Goal: Download file/media

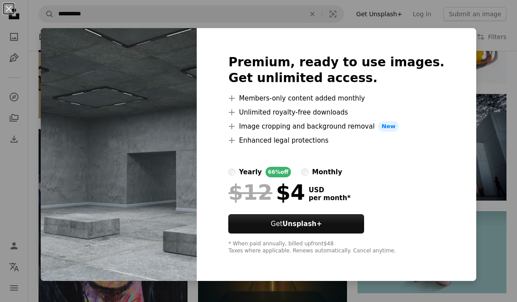
click at [10, 11] on button "An X shape" at bounding box center [9, 9] width 11 height 11
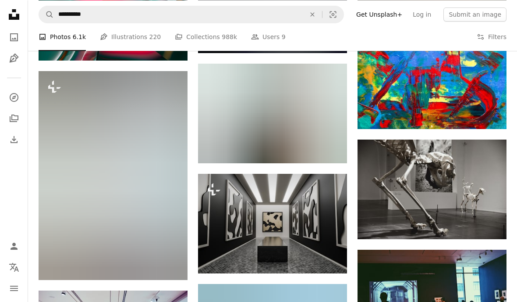
scroll to position [12303, 0]
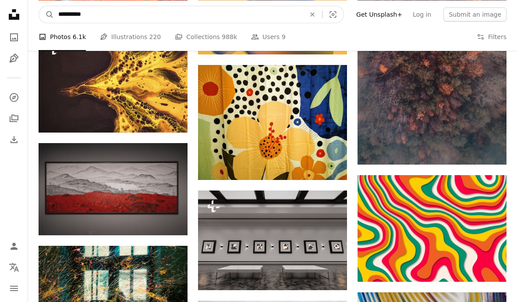
click at [300, 11] on input "**********" at bounding box center [178, 14] width 249 height 17
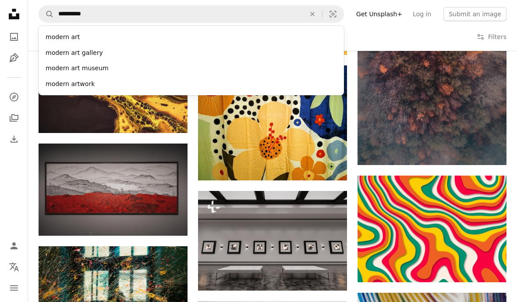
click at [322, 13] on icon "An X shape" at bounding box center [312, 14] width 19 height 7
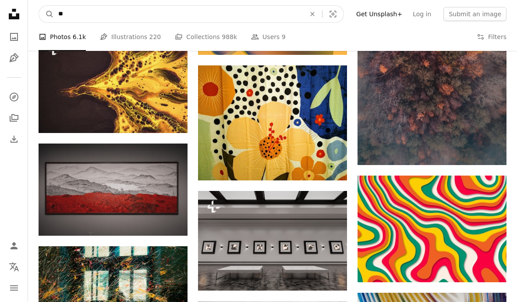
type input "***"
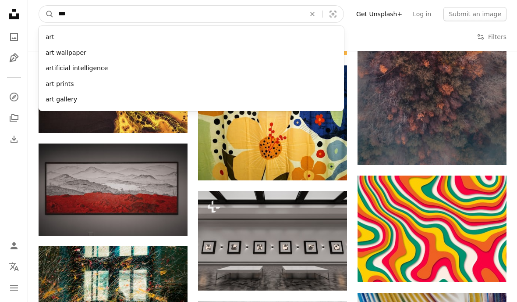
click at [46, 14] on button "A magnifying glass" at bounding box center [46, 14] width 15 height 17
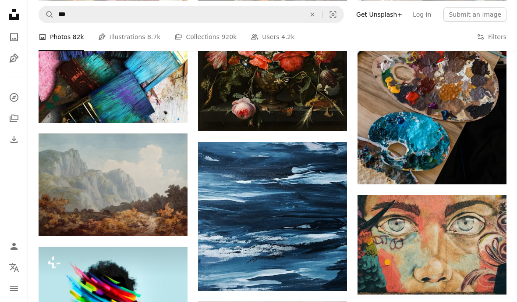
scroll to position [479, 0]
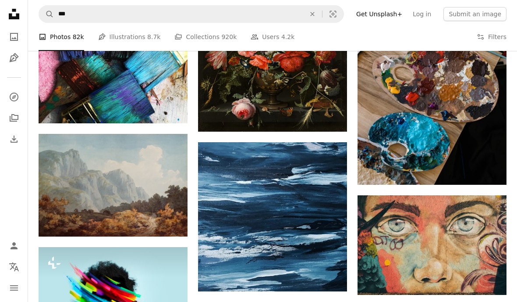
click at [490, 274] on icon "Arrow pointing down" at bounding box center [489, 278] width 7 height 11
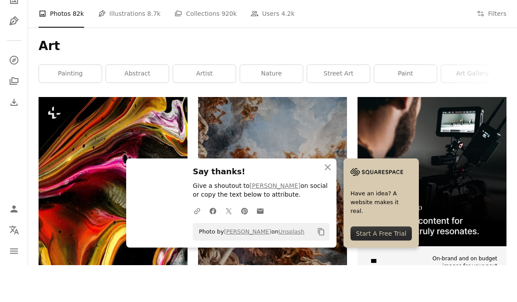
scroll to position [87, 0]
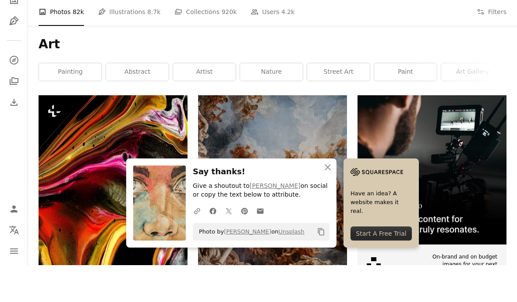
click at [329, 202] on icon "An X shape" at bounding box center [328, 204] width 11 height 11
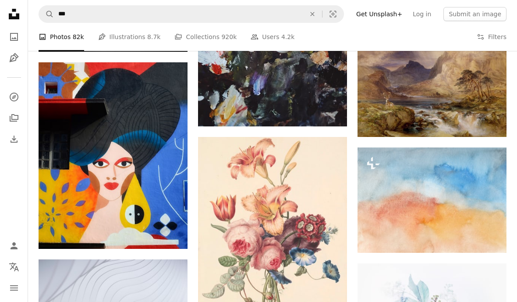
scroll to position [6199, 0]
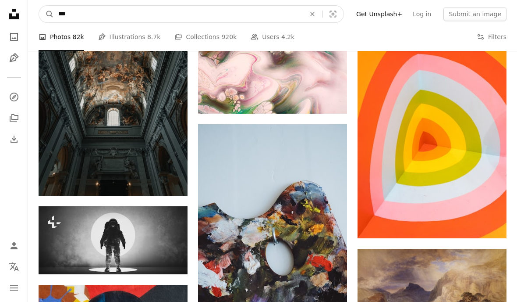
click at [216, 14] on input "***" at bounding box center [178, 14] width 249 height 17
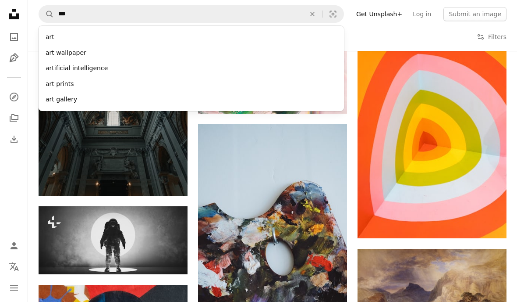
click at [322, 14] on icon "An X shape" at bounding box center [312, 14] width 19 height 7
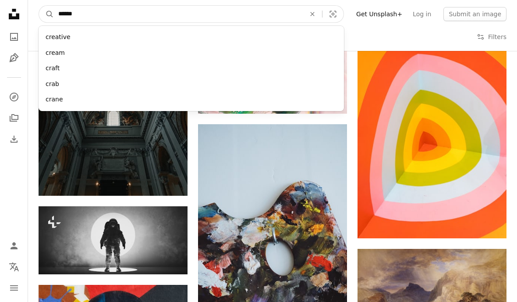
type input "*******"
click at [46, 14] on button "A magnifying glass" at bounding box center [46, 14] width 15 height 17
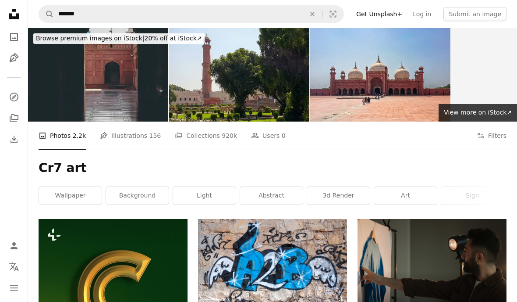
click at [317, 17] on icon "An X shape" at bounding box center [312, 14] width 19 height 7
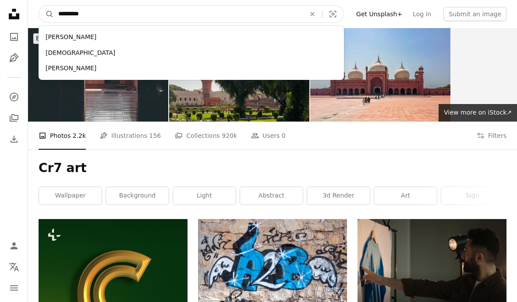
type input "********"
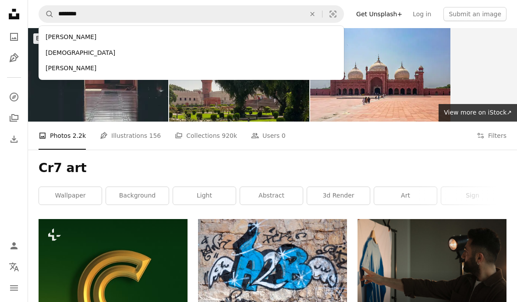
click at [272, 38] on div "[PERSON_NAME]" at bounding box center [192, 37] width 306 height 16
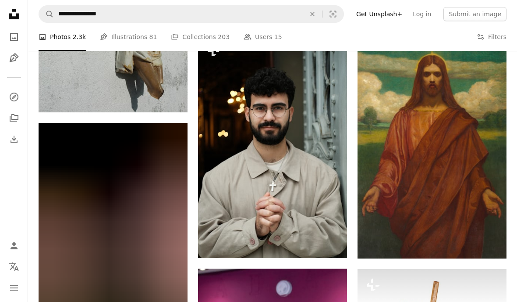
scroll to position [1751, 0]
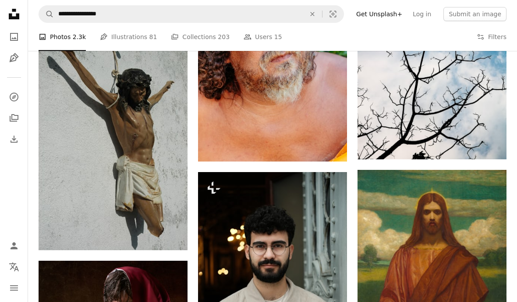
click at [314, 14] on icon "An X shape" at bounding box center [312, 14] width 19 height 7
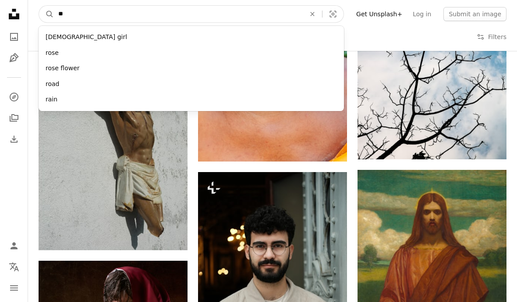
type input "***"
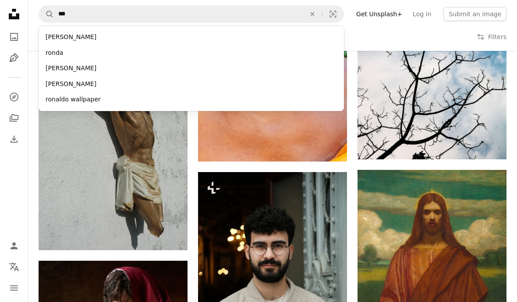
click at [198, 36] on div "[PERSON_NAME]" at bounding box center [192, 37] width 306 height 16
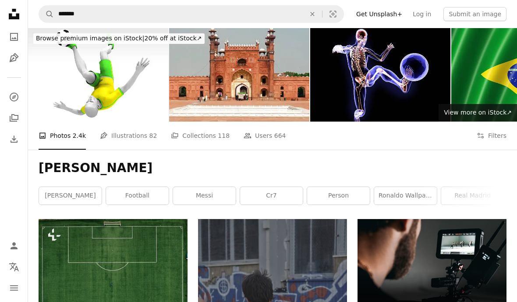
click at [13, 120] on icon "Collections" at bounding box center [14, 117] width 9 height 7
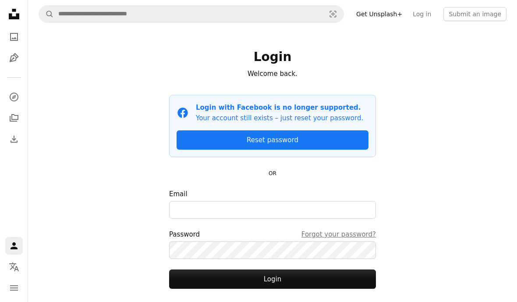
click at [10, 39] on icon "Photos" at bounding box center [14, 37] width 8 height 8
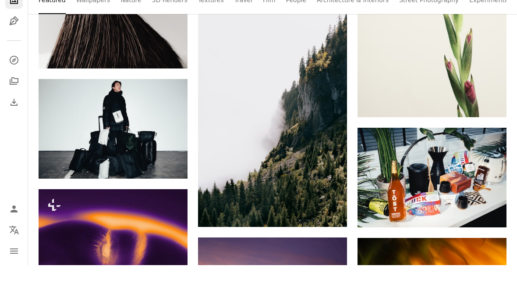
scroll to position [740, 0]
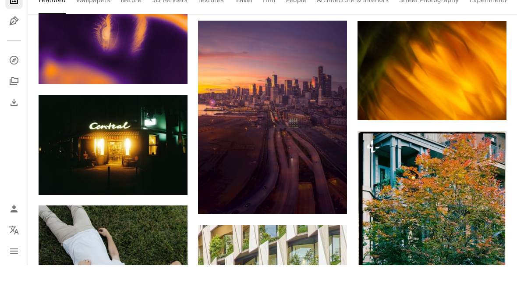
click at [328, 229] on icon "Arrow pointing down" at bounding box center [329, 234] width 7 height 11
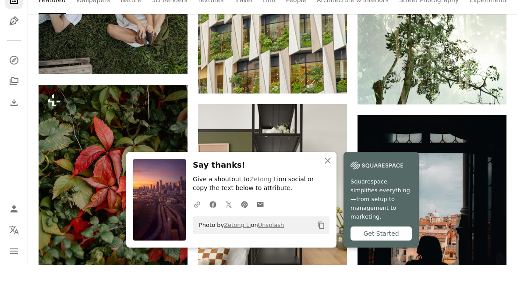
scroll to position [1119, 0]
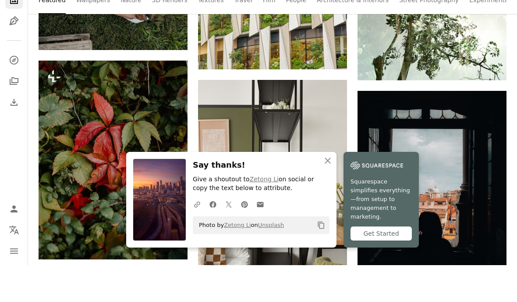
click at [330, 201] on icon "An X shape" at bounding box center [328, 197] width 11 height 11
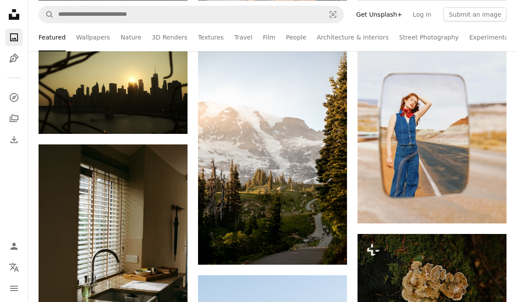
scroll to position [8399, 0]
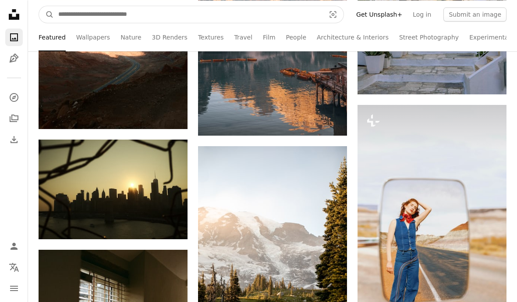
click at [298, 10] on input "Find visuals sitewide" at bounding box center [188, 14] width 269 height 17
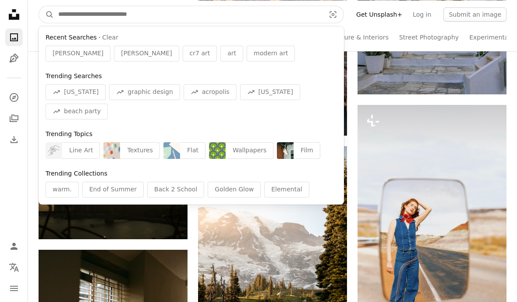
scroll to position [8294, 0]
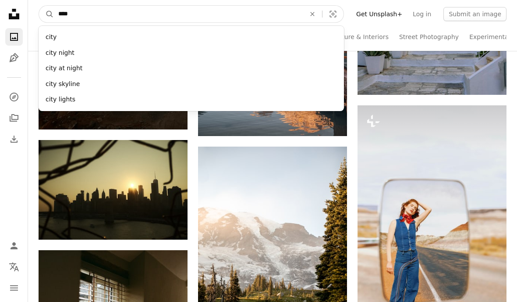
type input "****"
click at [46, 14] on button "A magnifying glass" at bounding box center [46, 14] width 15 height 17
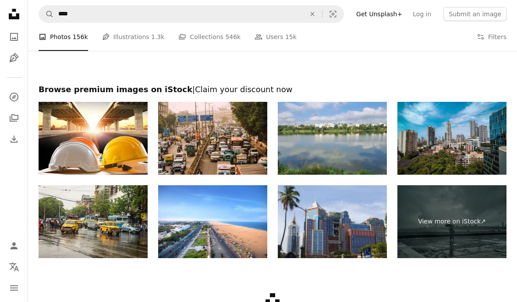
scroll to position [1082, 0]
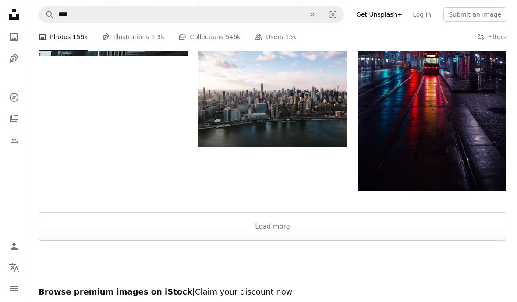
click at [315, 20] on button "An X shape" at bounding box center [312, 14] width 19 height 17
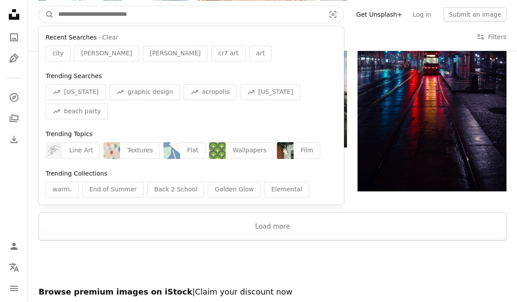
scroll to position [1082, 0]
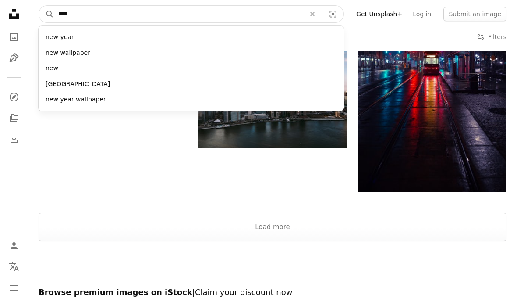
type input "*****"
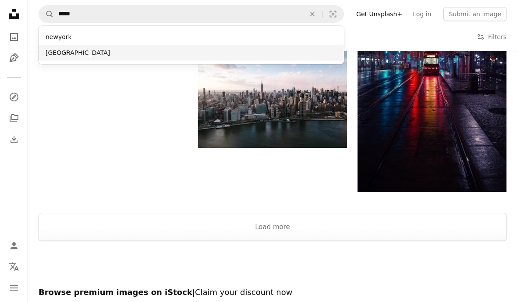
click at [245, 56] on div "[GEOGRAPHIC_DATA]" at bounding box center [192, 53] width 306 height 16
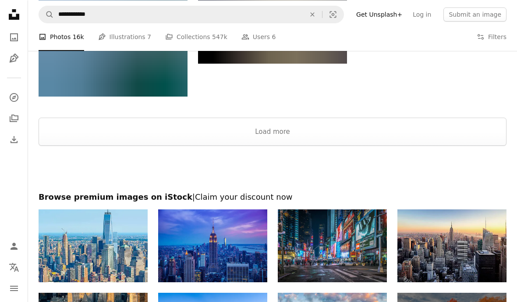
scroll to position [1350, 0]
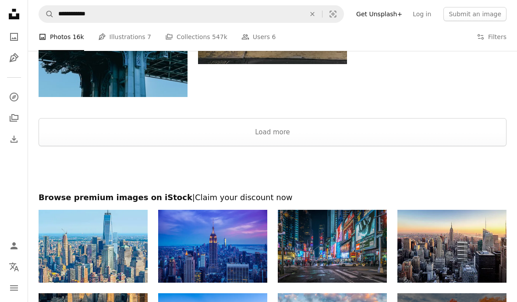
click at [465, 136] on button "Load more" at bounding box center [273, 132] width 468 height 28
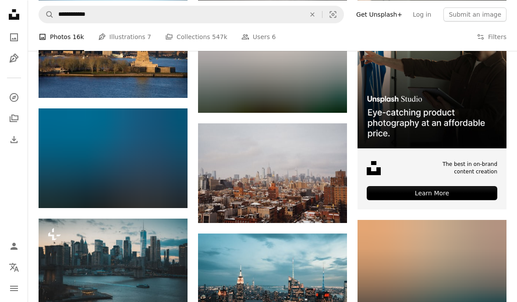
scroll to position [2450, 0]
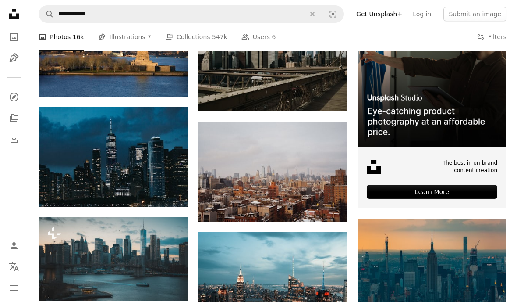
click at [173, 155] on img at bounding box center [113, 156] width 149 height 99
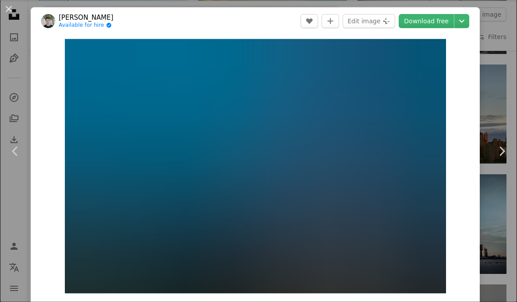
scroll to position [2054, 0]
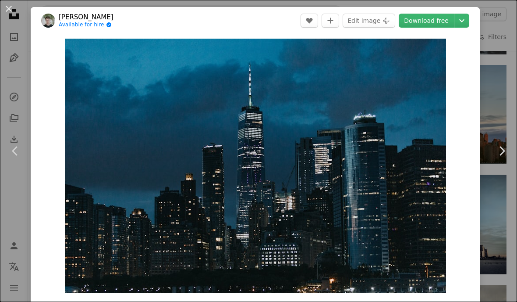
click at [11, 9] on button "An X shape" at bounding box center [9, 9] width 11 height 11
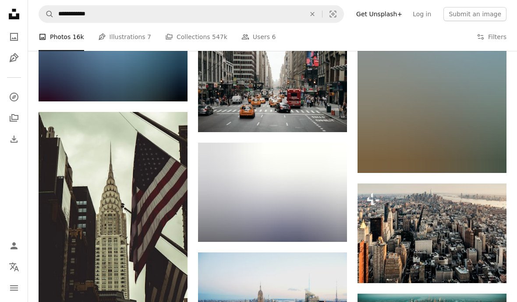
scroll to position [5609, 0]
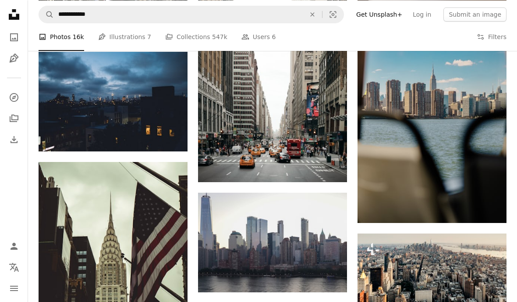
click at [314, 13] on icon "Find visuals sitewide" at bounding box center [312, 14] width 4 height 4
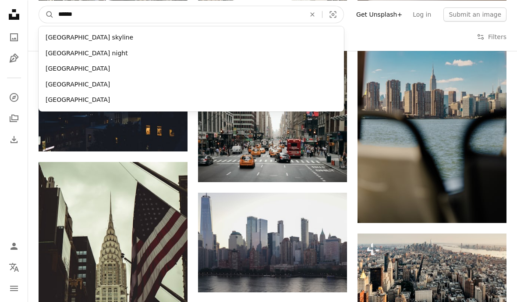
scroll to position [5615, 0]
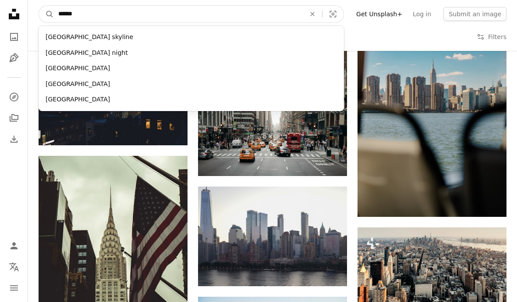
click at [302, 21] on input "******" at bounding box center [178, 14] width 249 height 17
type input "******"
click at [286, 28] on div "[GEOGRAPHIC_DATA] skyline [GEOGRAPHIC_DATA] night [GEOGRAPHIC_DATA] [GEOGRAPHIC…" at bounding box center [192, 68] width 306 height 85
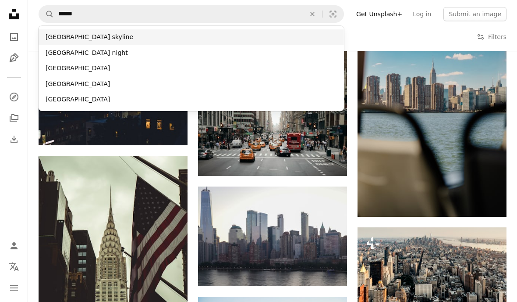
click at [109, 34] on div "[GEOGRAPHIC_DATA] skyline" at bounding box center [192, 37] width 306 height 16
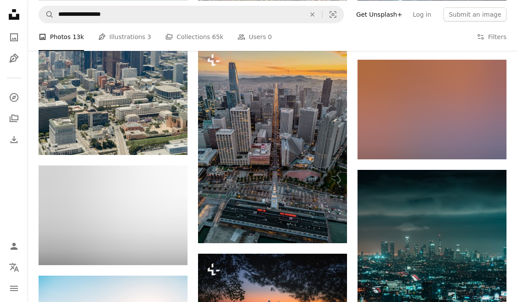
scroll to position [3548, 0]
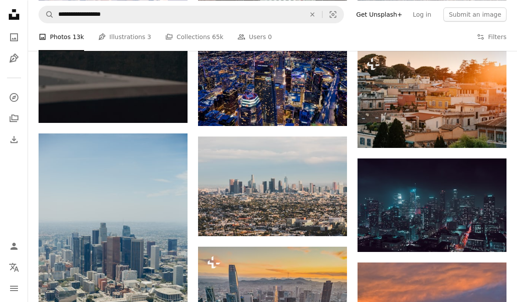
click at [321, 14] on icon "An X shape" at bounding box center [312, 14] width 19 height 7
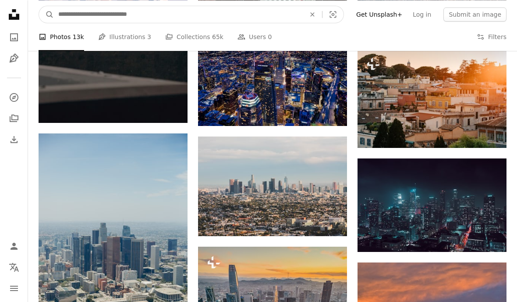
scroll to position [3547, 0]
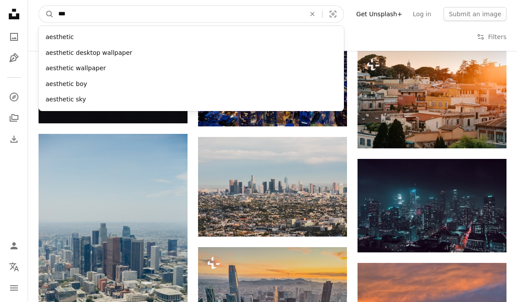
type input "****"
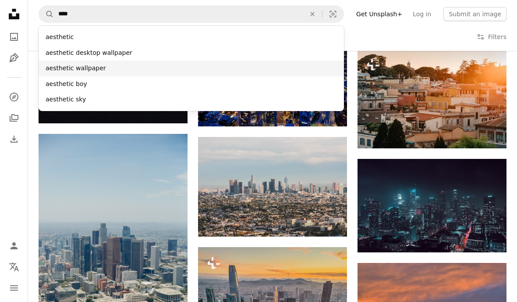
click at [184, 62] on div "aesthetic wallpaper" at bounding box center [192, 68] width 306 height 16
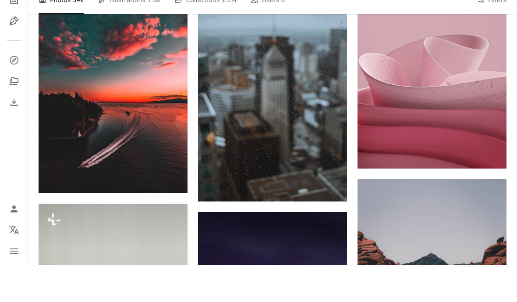
scroll to position [867, 0]
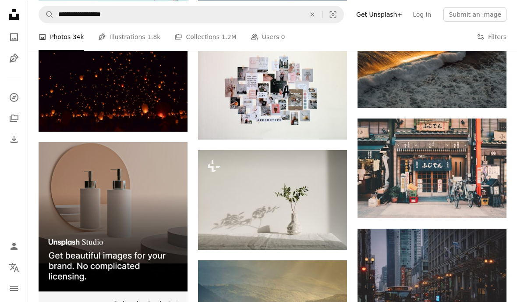
click at [317, 18] on button "An X shape" at bounding box center [312, 14] width 19 height 17
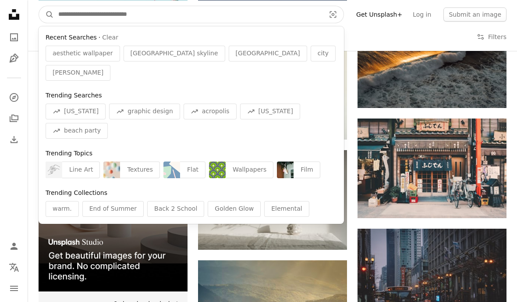
scroll to position [1428, 0]
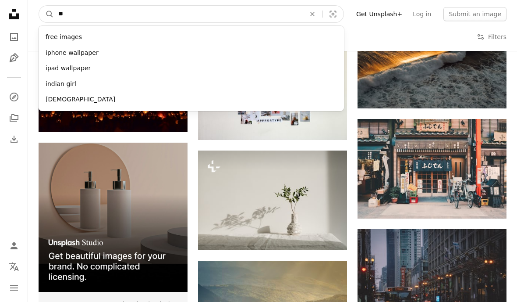
type input "***"
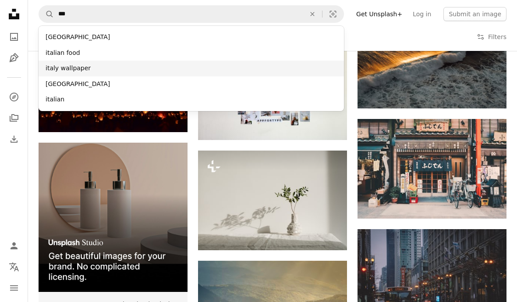
click at [279, 64] on div "italy wallpaper" at bounding box center [192, 68] width 306 height 16
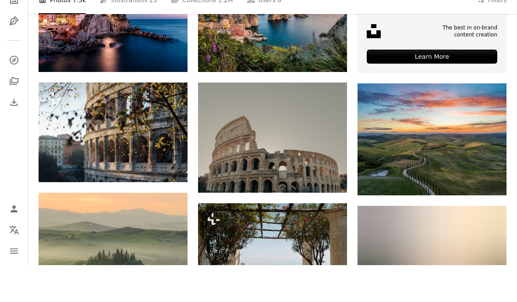
scroll to position [337, 0]
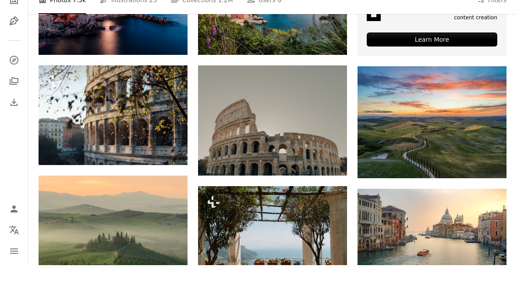
click at [328, 191] on icon "Arrow pointing down" at bounding box center [329, 196] width 7 height 11
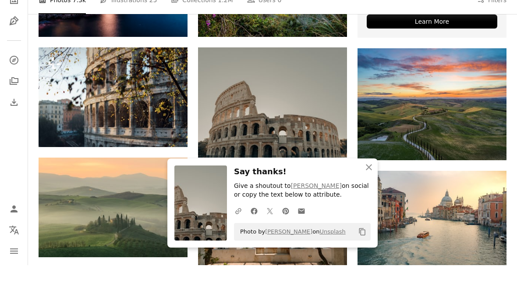
scroll to position [408, 0]
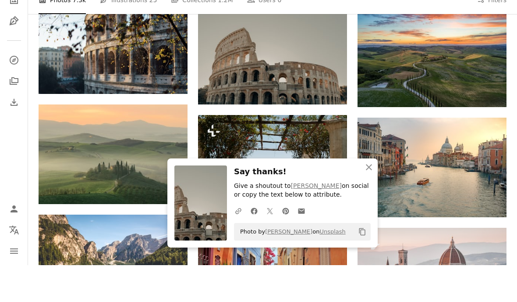
click at [369, 207] on icon "An X shape" at bounding box center [369, 204] width 11 height 11
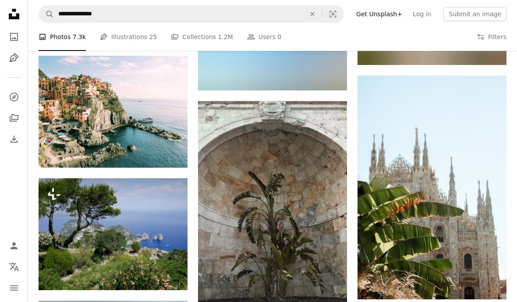
scroll to position [3597, 0]
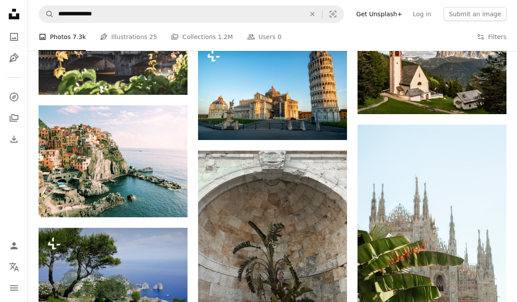
click at [17, 34] on icon "Photos" at bounding box center [14, 37] width 8 height 8
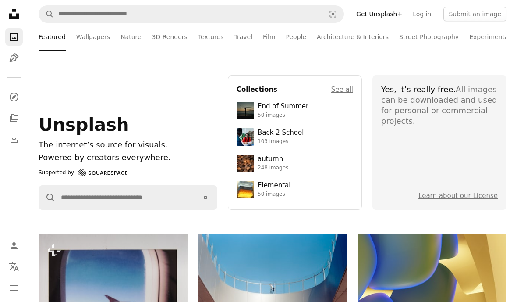
click at [88, 31] on link "Wallpapers" at bounding box center [93, 37] width 34 height 28
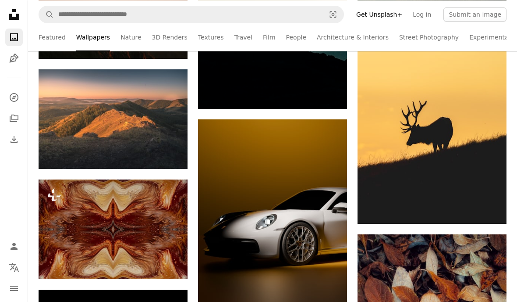
scroll to position [3963, 0]
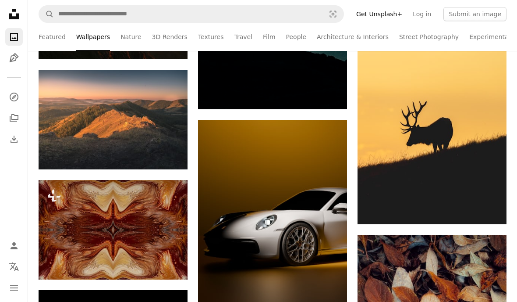
click at [168, 152] on icon "Arrow pointing down" at bounding box center [170, 153] width 7 height 11
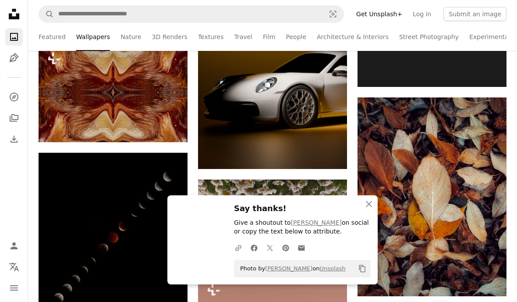
scroll to position [4101, 0]
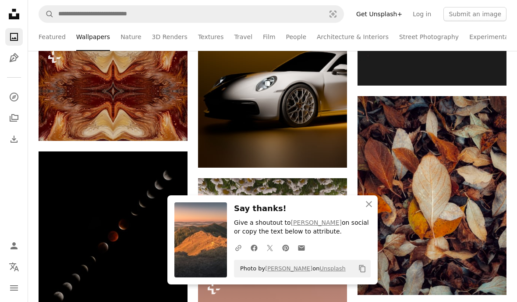
click at [370, 204] on img at bounding box center [432, 195] width 149 height 199
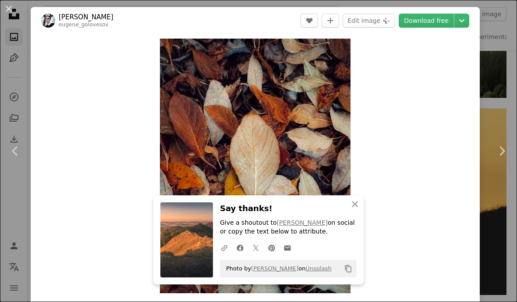
scroll to position [3890, 0]
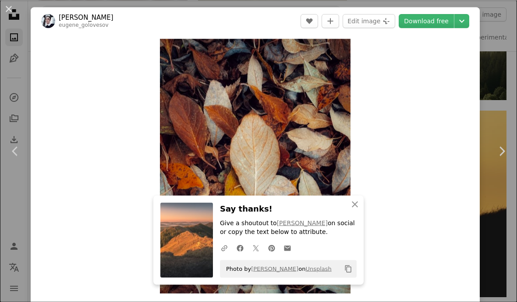
click at [11, 10] on button "An X shape" at bounding box center [9, 9] width 11 height 11
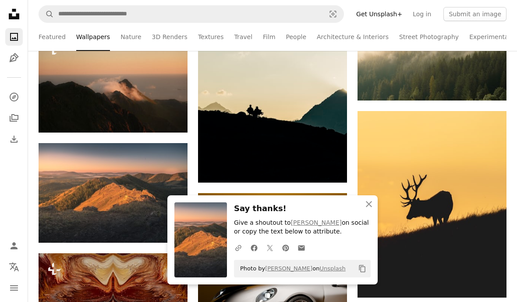
scroll to position [4136, 0]
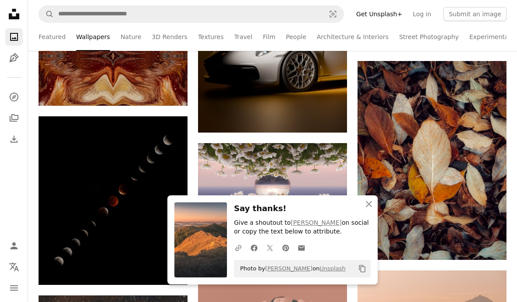
click at [369, 171] on img at bounding box center [432, 160] width 149 height 199
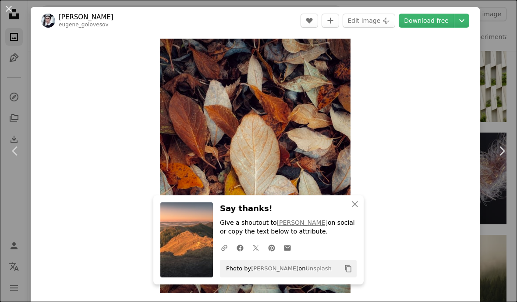
scroll to position [3643, 0]
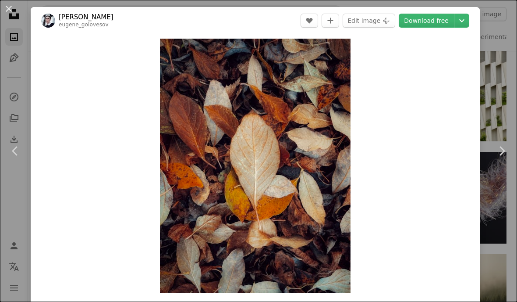
click at [10, 8] on button "An X shape" at bounding box center [9, 9] width 11 height 11
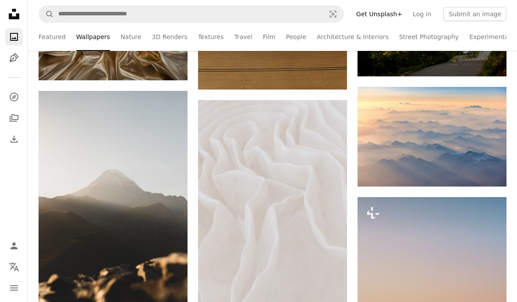
scroll to position [6409, 0]
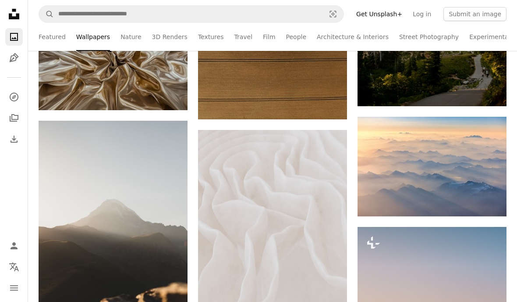
click at [174, 41] on link "3D Renders" at bounding box center [170, 37] width 36 height 28
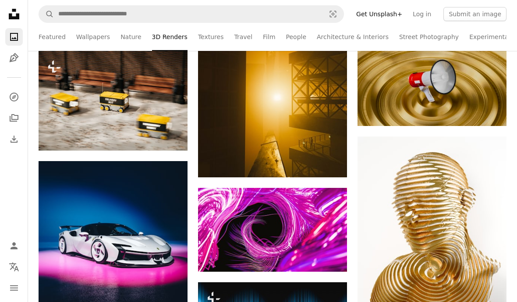
scroll to position [390, 0]
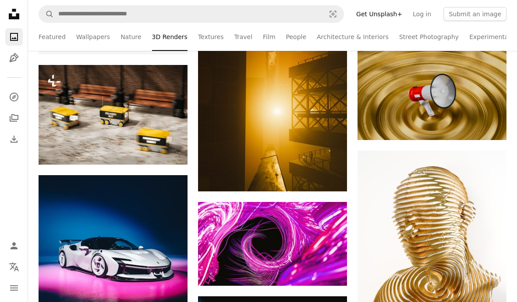
click at [210, 43] on link "Textures" at bounding box center [211, 37] width 26 height 28
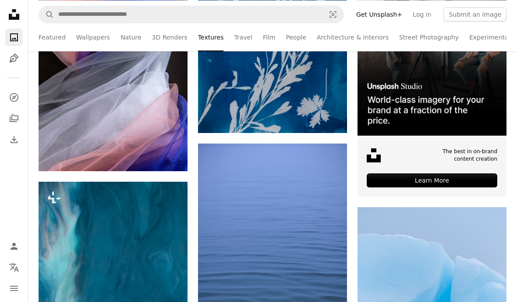
scroll to position [2341, 0]
